Goal: Check status

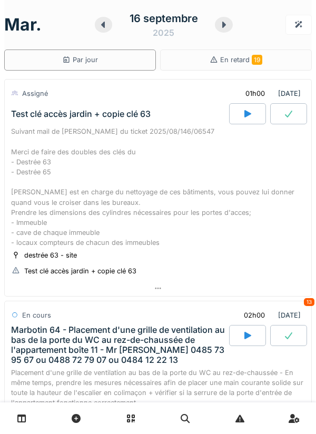
click at [285, 118] on div at bounding box center [288, 113] width 37 height 21
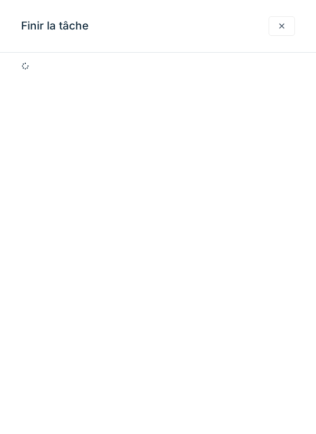
scroll to position [37, 0]
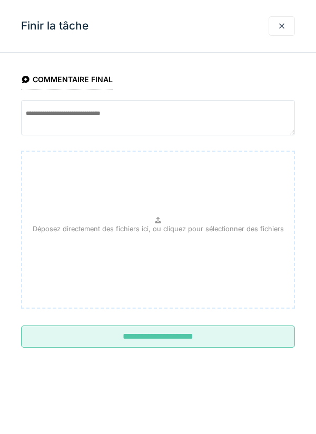
click at [174, 338] on input "**********" at bounding box center [158, 336] width 274 height 22
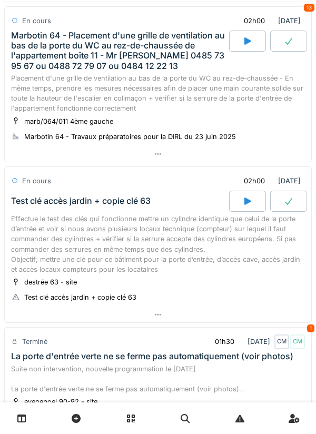
scroll to position [215, 0]
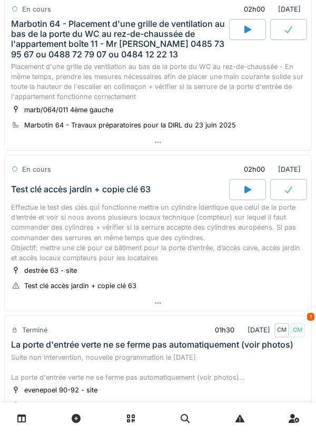
click at [286, 196] on div at bounding box center [288, 189] width 37 height 21
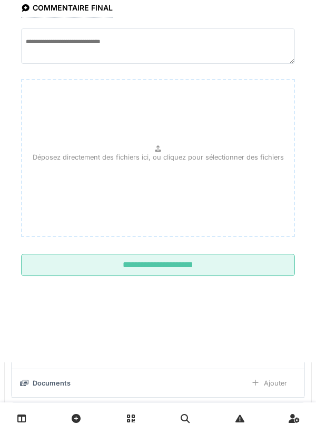
scroll to position [324, 0]
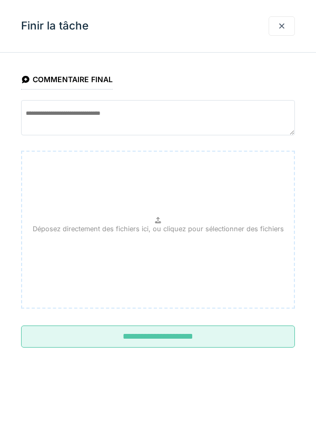
click at [192, 339] on input "**********" at bounding box center [158, 336] width 274 height 22
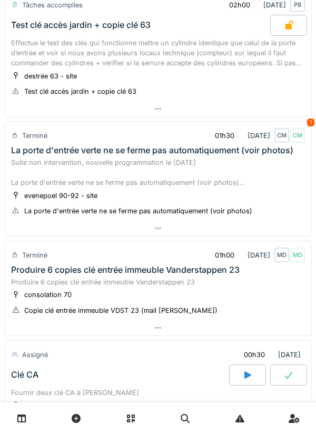
scroll to position [427, 0]
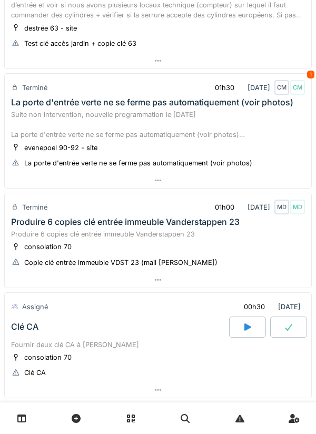
click at [175, 257] on div "Copie clé entrée immeuble VDST 23 (mail [PERSON_NAME])" at bounding box center [114, 262] width 207 height 11
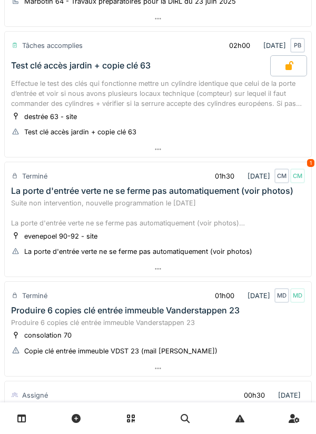
scroll to position [339, 0]
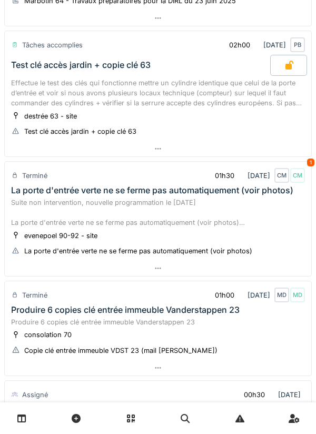
click at [262, 222] on div "Suite non intervention, nouvelle programmation le [DATE] La porte d'entrée vert…" at bounding box center [158, 212] width 294 height 31
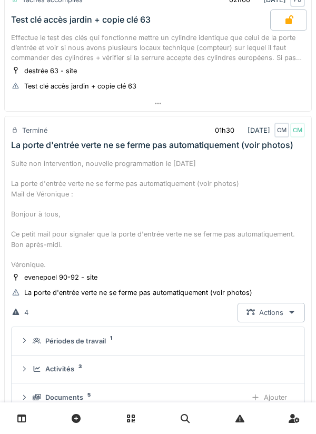
scroll to position [390, 0]
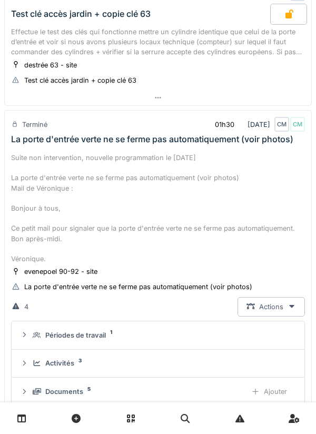
click at [178, 154] on div "Suite non intervention, nouvelle programmation le [DATE] La porte d'entrée vert…" at bounding box center [158, 208] width 294 height 111
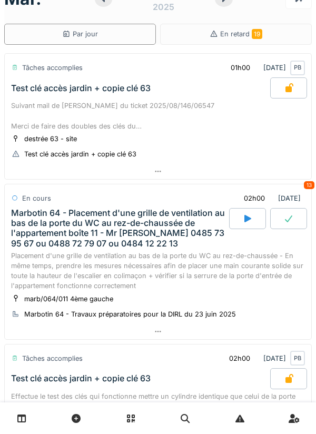
scroll to position [0, 0]
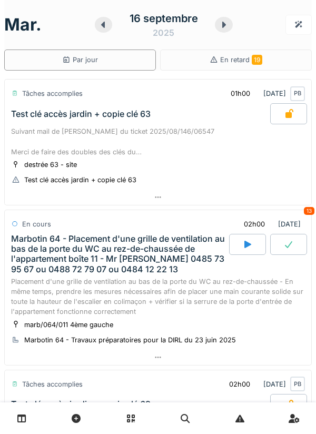
click at [244, 242] on icon at bounding box center [247, 244] width 7 height 7
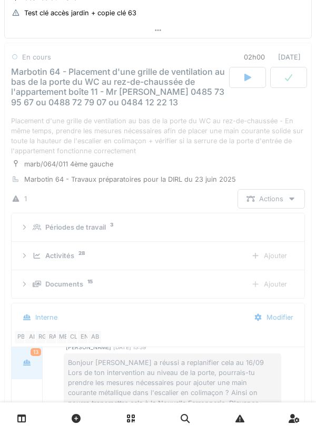
scroll to position [167, 0]
